Goal: Find specific page/section: Find specific page/section

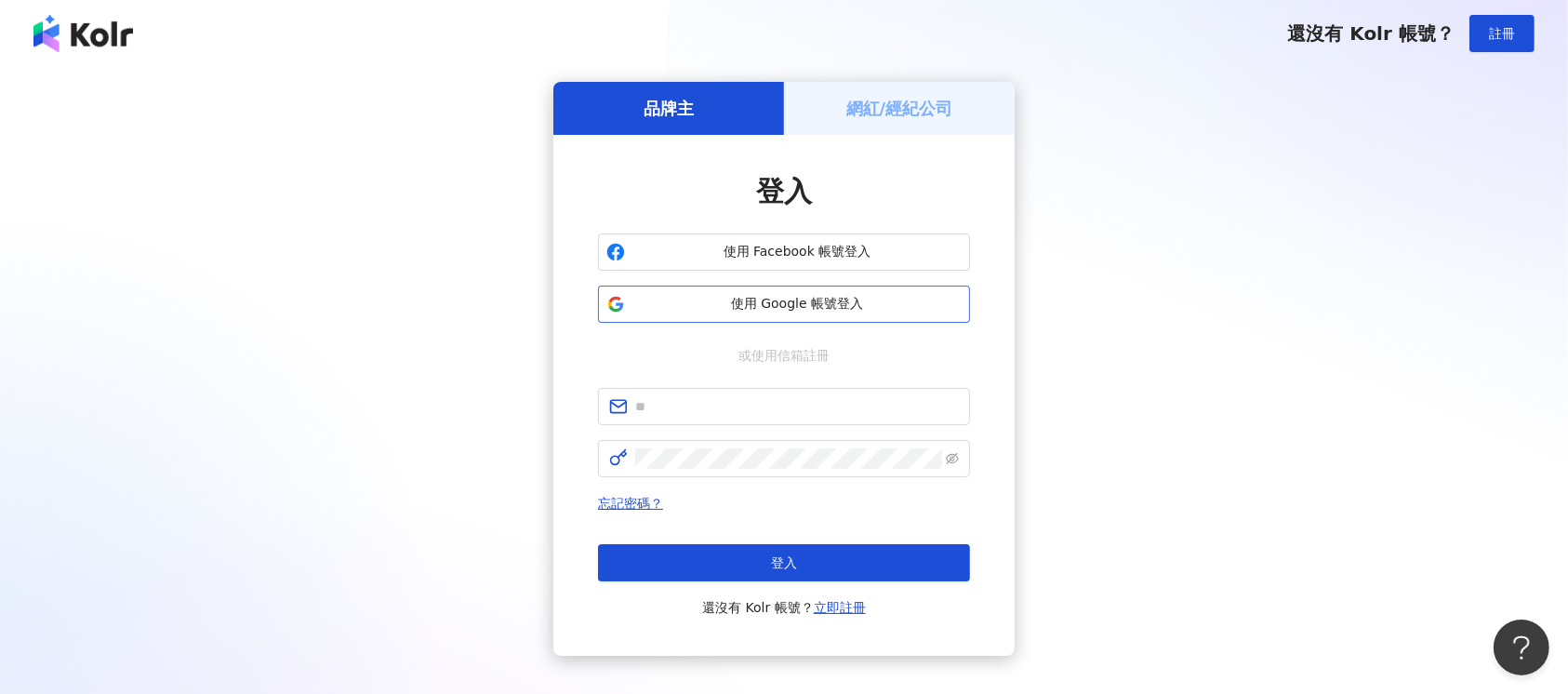
click at [717, 300] on span "使用 Google 帳號登入" at bounding box center [797, 305] width 329 height 19
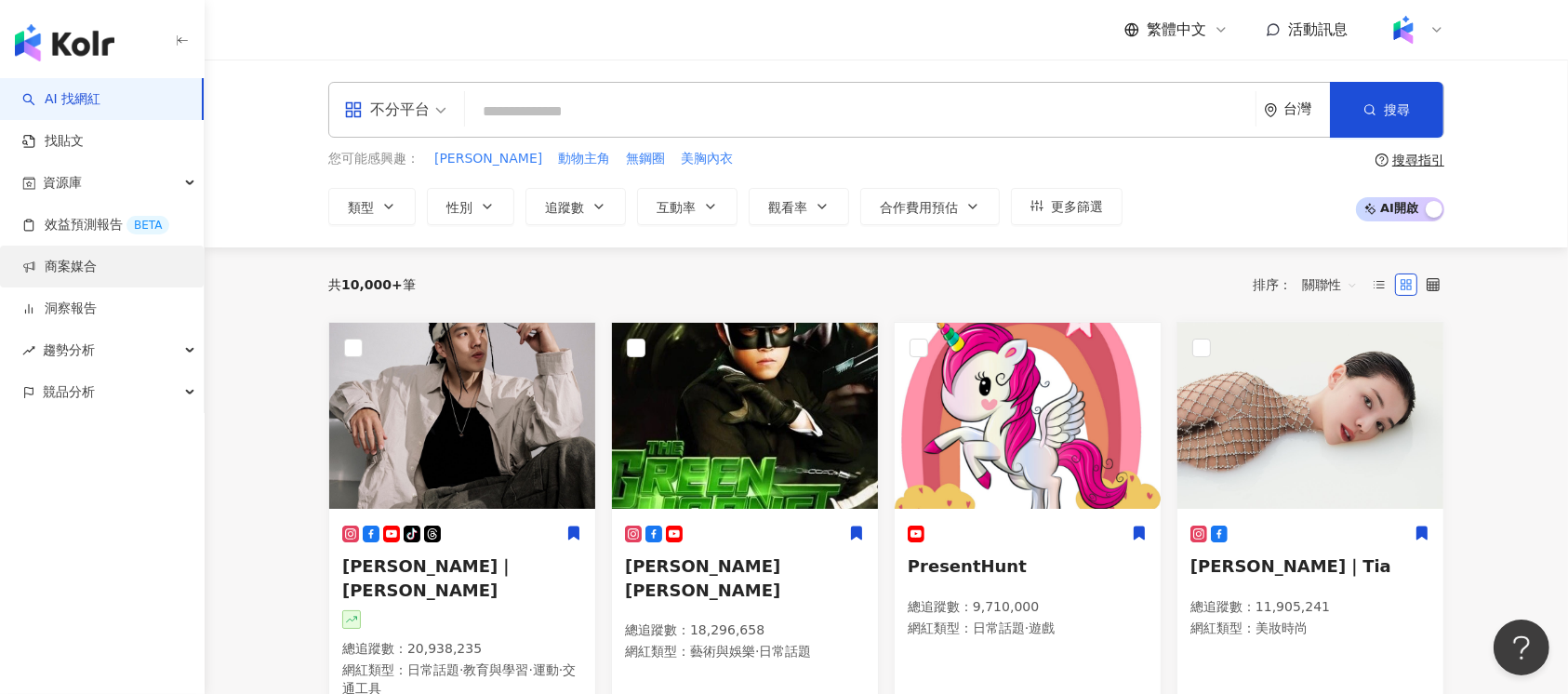
click at [90, 258] on link "商案媒合" at bounding box center [59, 267] width 74 height 19
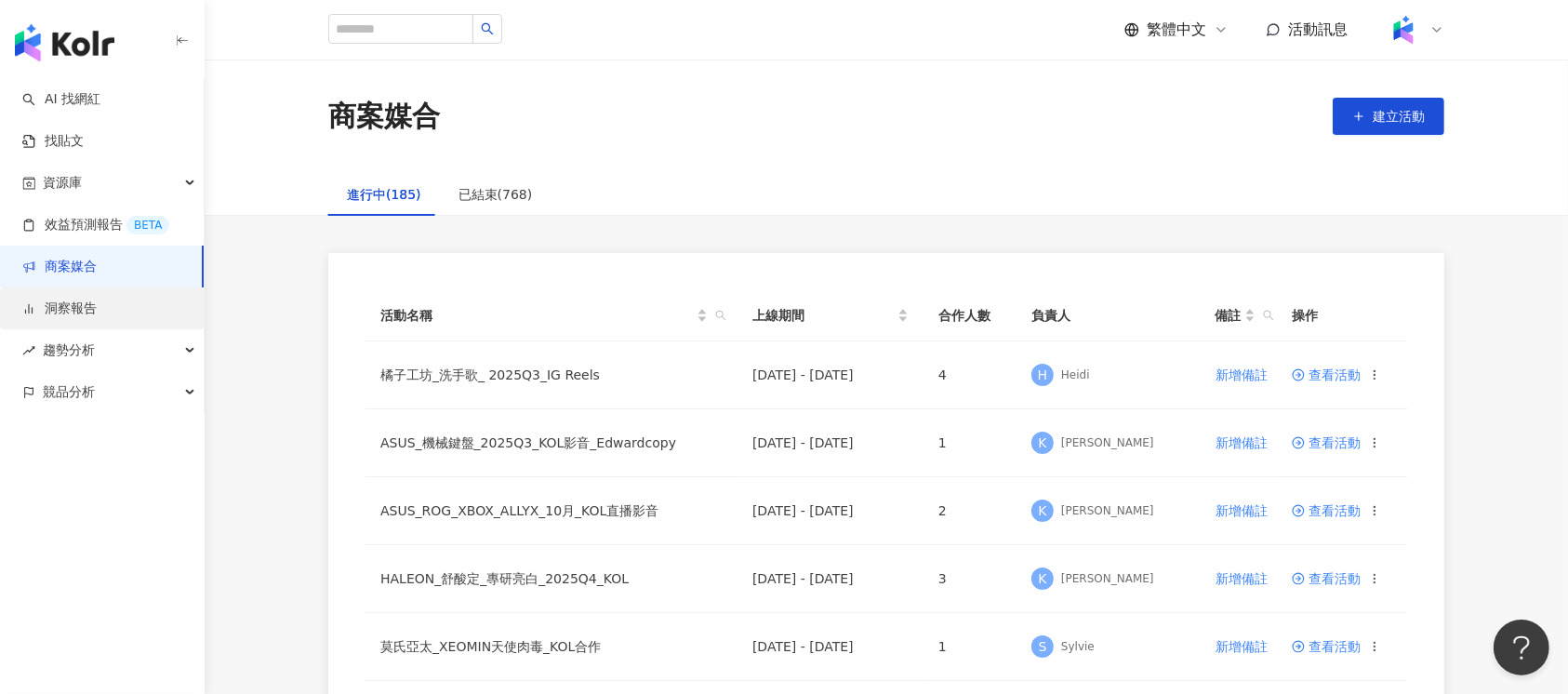
click at [87, 300] on link "洞察報告" at bounding box center [59, 309] width 74 height 19
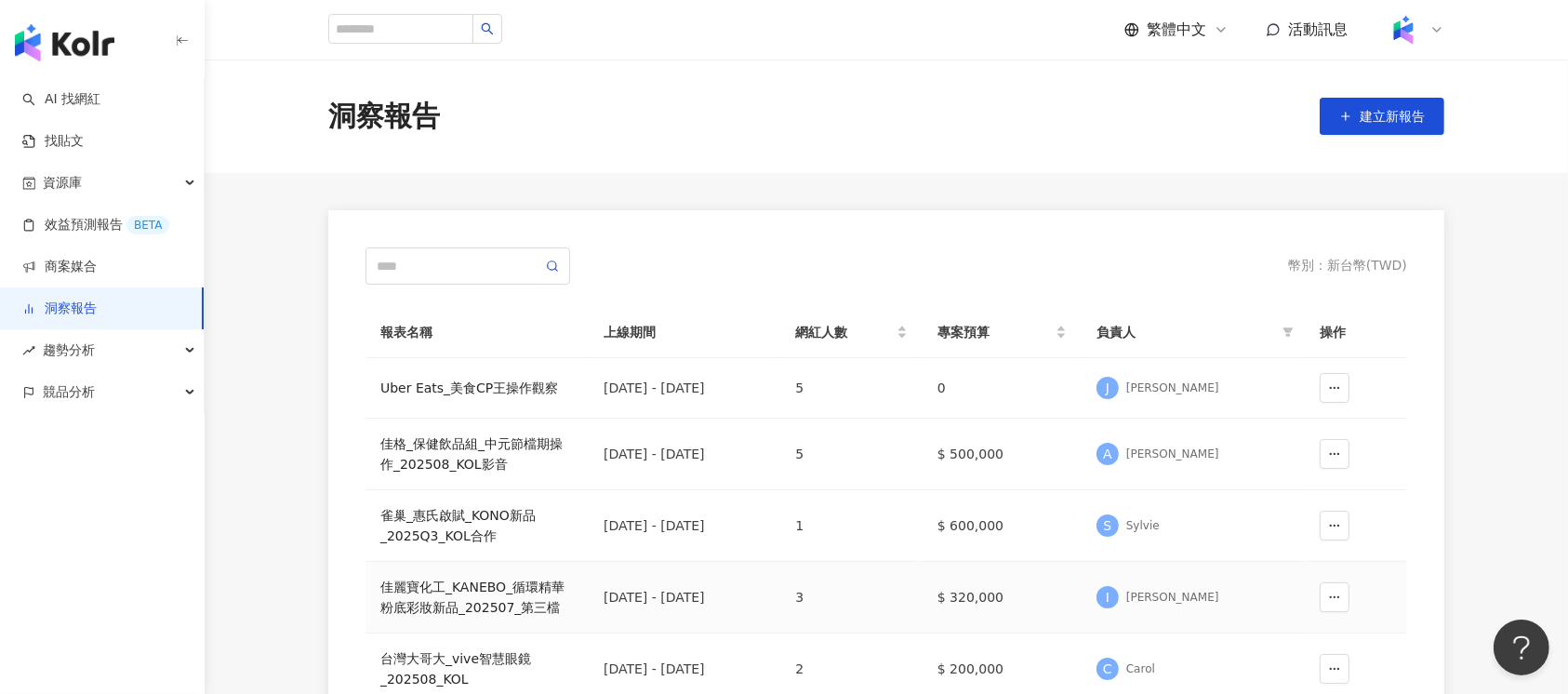
click at [508, 592] on div "佳麗寶化工_KANEBO_循環精華粉底彩妝新品_202507_第三檔" at bounding box center [477, 597] width 193 height 41
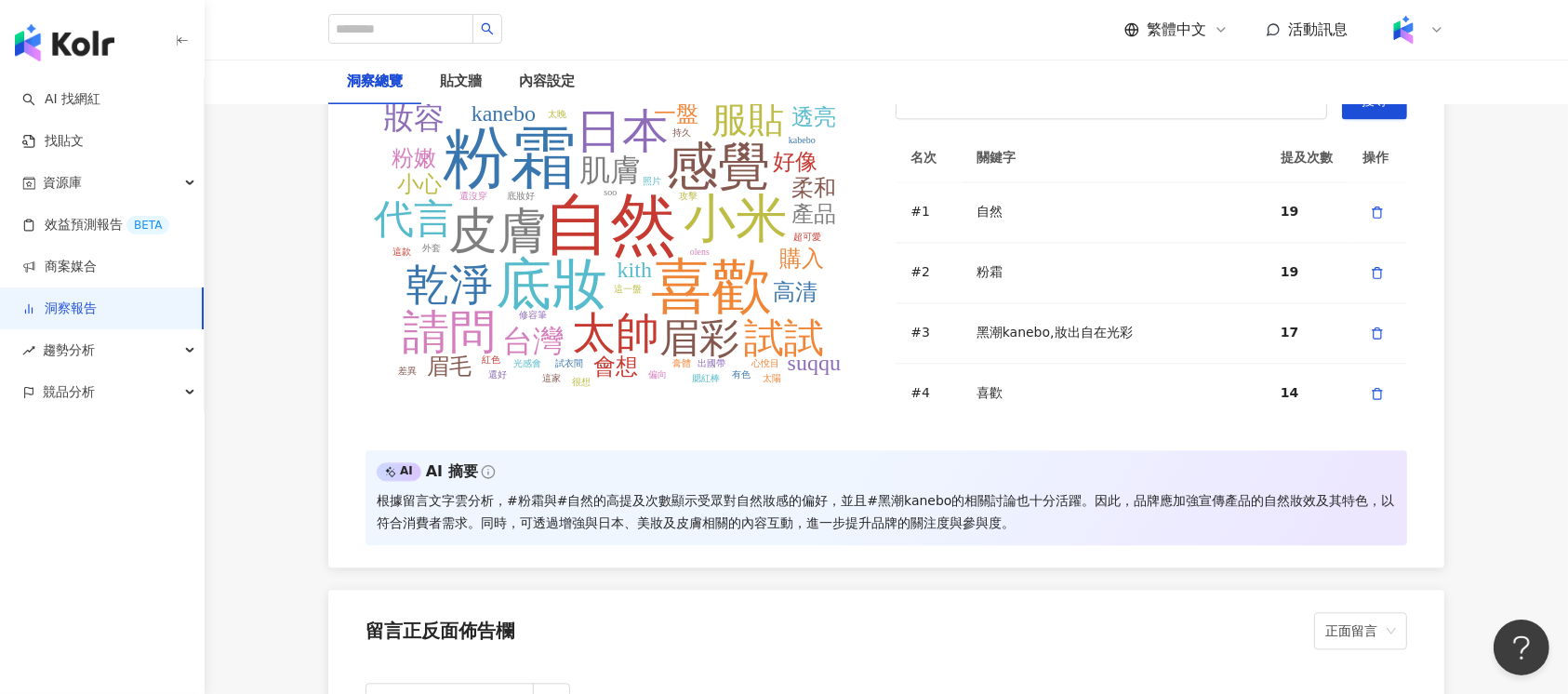
scroll to position [3971, 0]
